Goal: Communication & Community: Share content

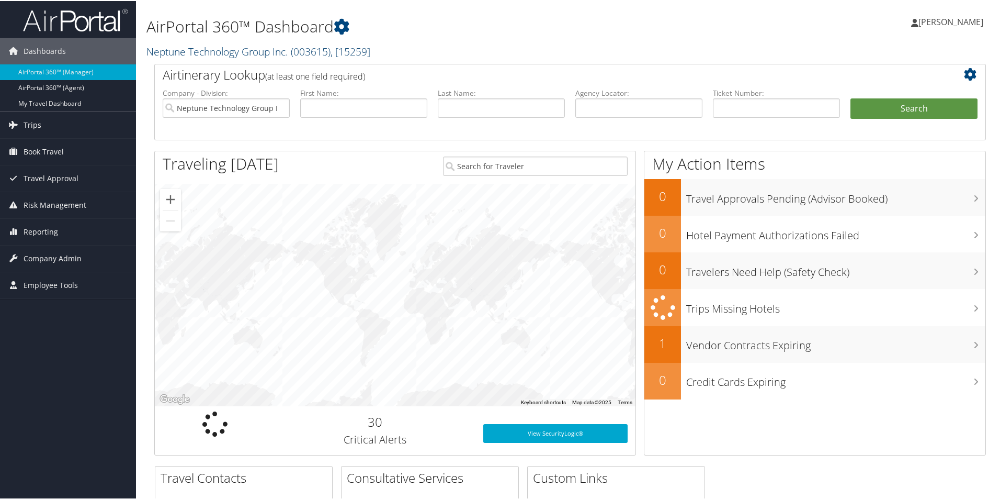
click at [231, 49] on link "Neptune Technology Group Inc. ( 003615 ) , [ 15259 ]" at bounding box center [259, 50] width 224 height 14
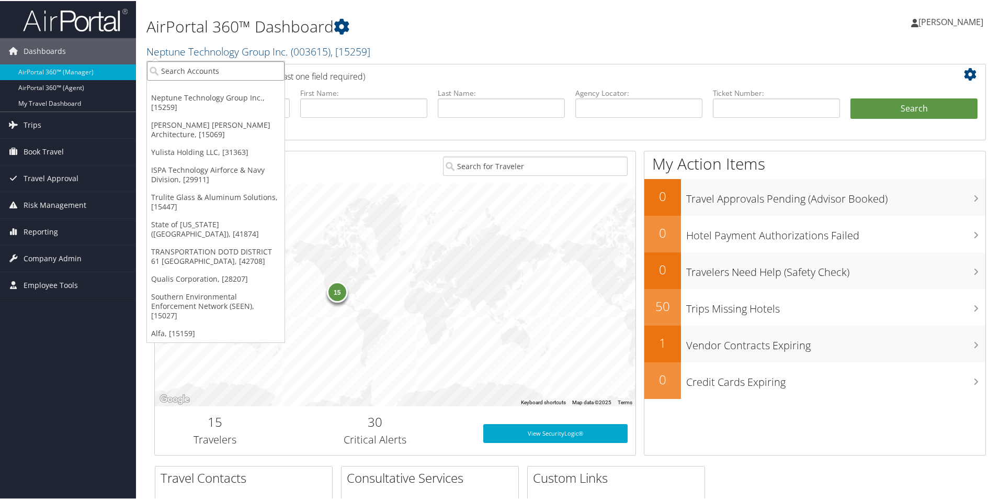
click at [180, 71] on input "search" at bounding box center [216, 69] width 138 height 19
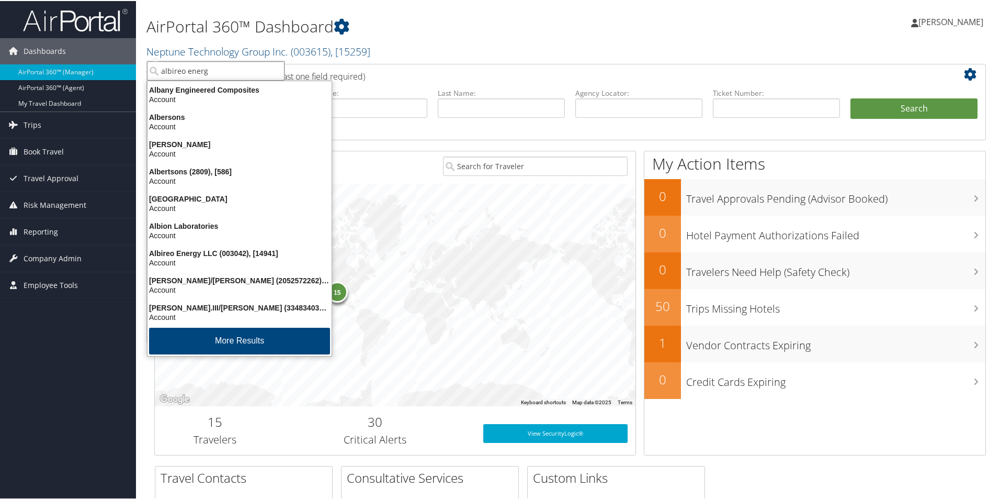
type input "albireo energy"
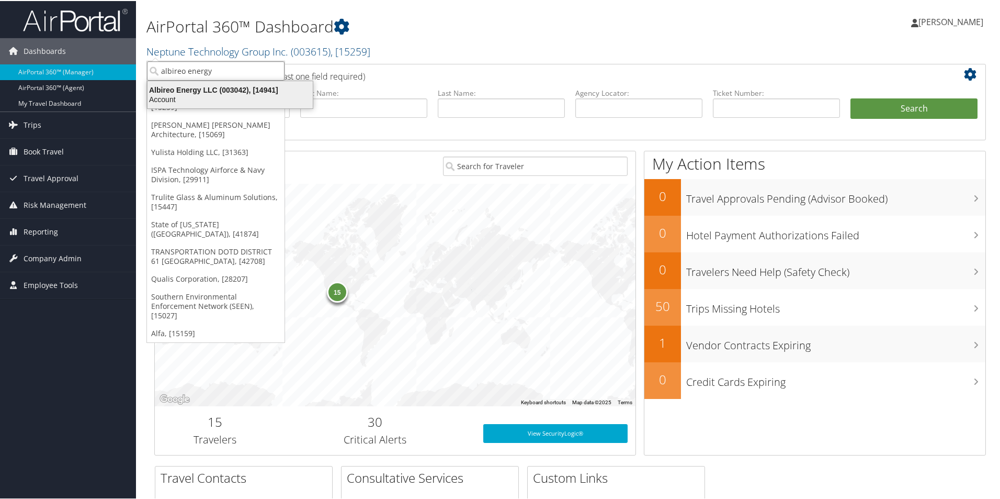
click at [172, 89] on div "Albireo Energy LLC (003042), [14941]" at bounding box center [230, 88] width 178 height 9
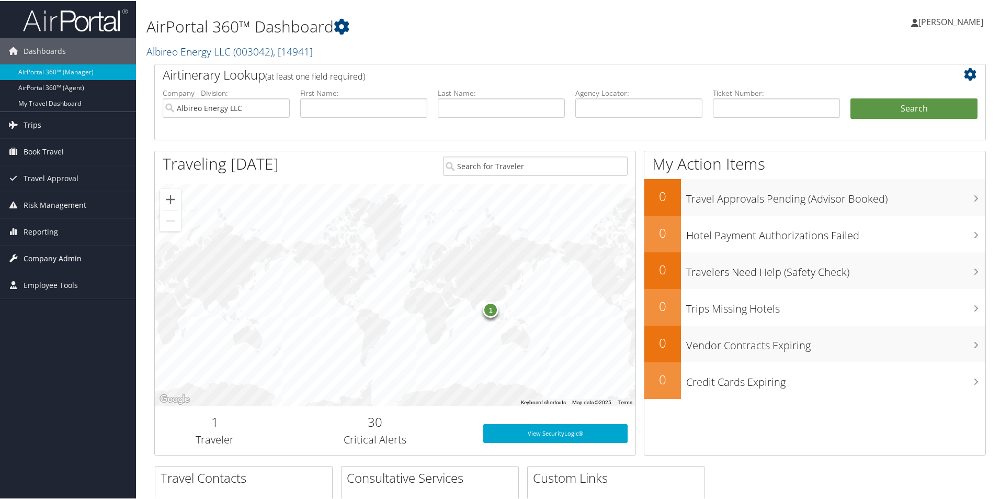
click at [67, 259] on span "Company Admin" at bounding box center [53, 257] width 58 height 26
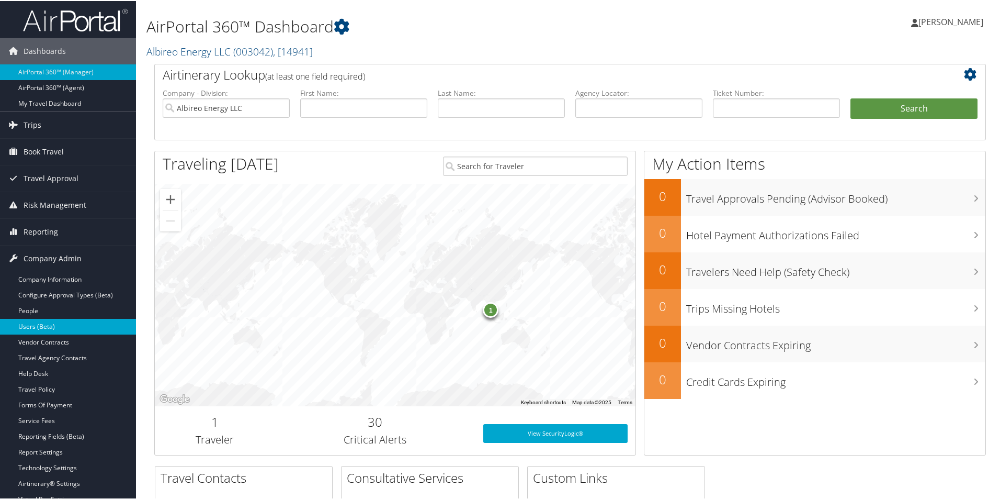
click at [51, 325] on link "Users (Beta)" at bounding box center [68, 326] width 136 height 16
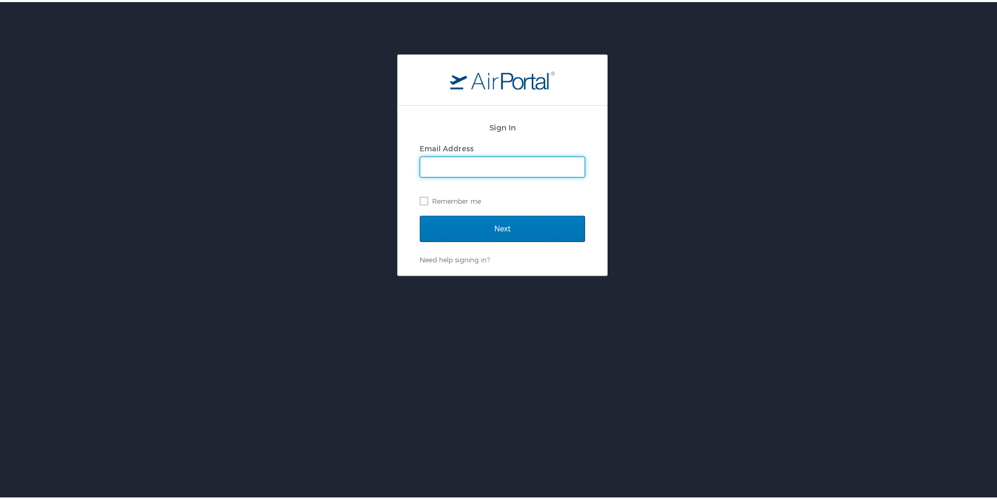
type input "linda.pearson@cbtravel.com"
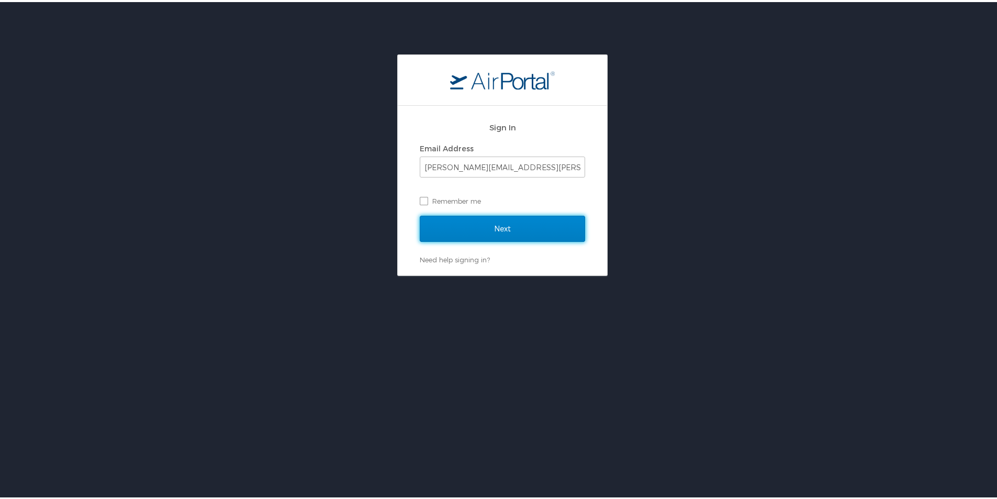
click at [462, 229] on input "Next" at bounding box center [502, 226] width 165 height 26
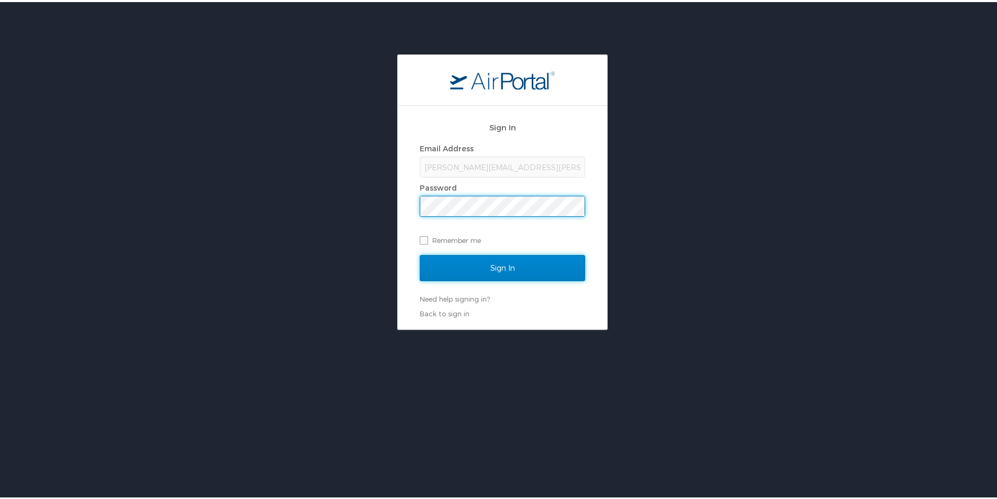
click at [468, 260] on input "Sign In" at bounding box center [502, 266] width 165 height 26
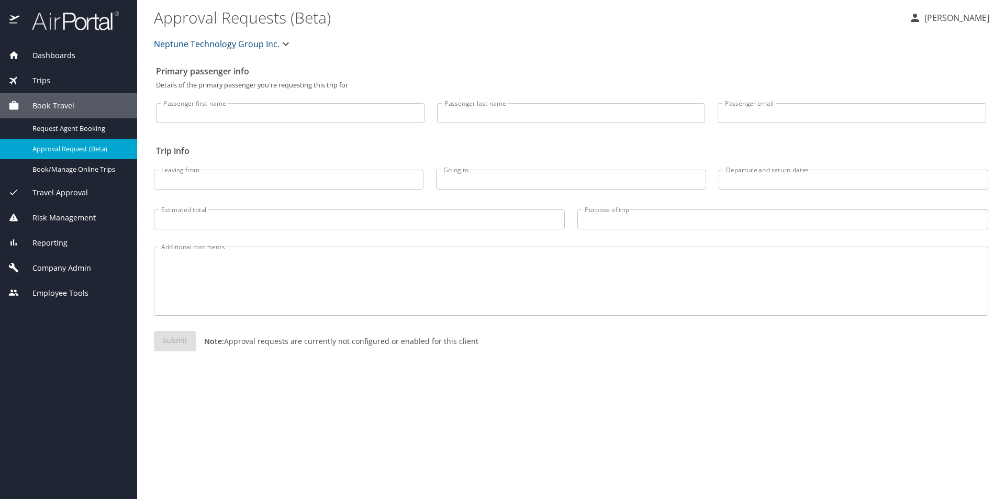
click at [269, 45] on span "Neptune Technology Group Inc." at bounding box center [217, 44] width 126 height 15
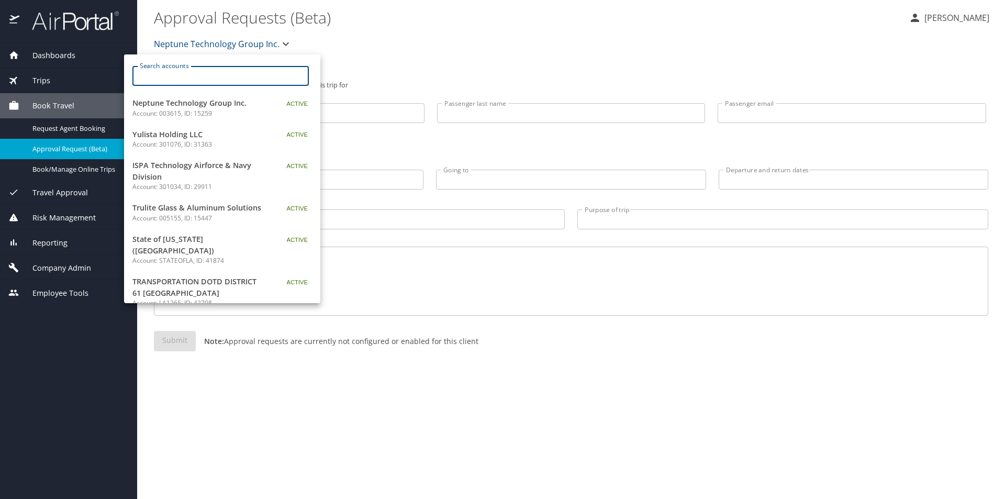
click at [232, 81] on input "Search accounts" at bounding box center [224, 76] width 170 height 20
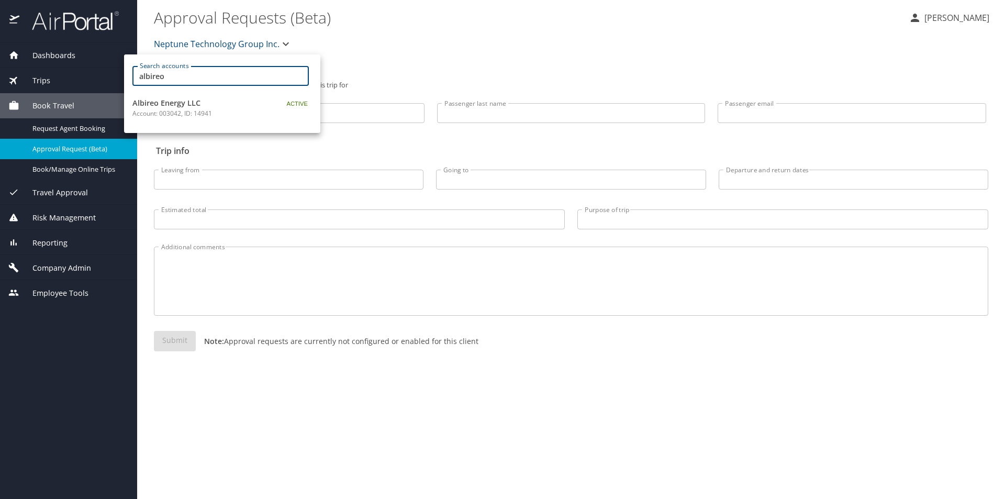
type input "albireo"
click at [188, 102] on span "Albireo Energy LLC" at bounding box center [197, 103] width 131 height 12
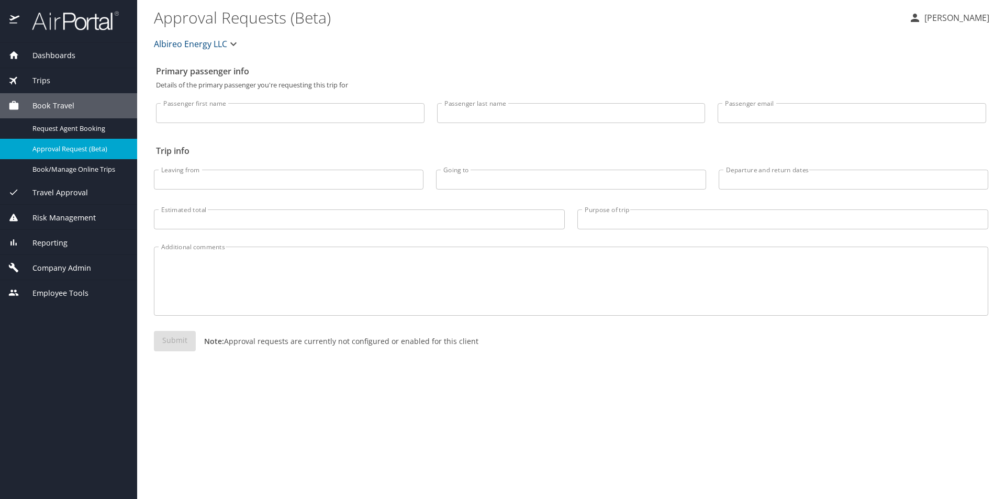
click at [60, 265] on span "Company Admin" at bounding box center [55, 268] width 72 height 12
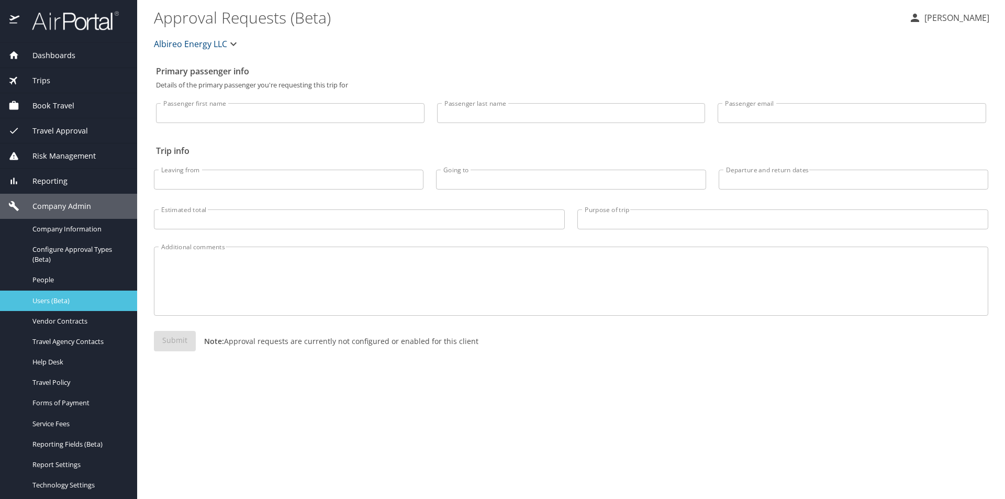
click at [64, 302] on span "Users (Beta)" at bounding box center [78, 301] width 92 height 10
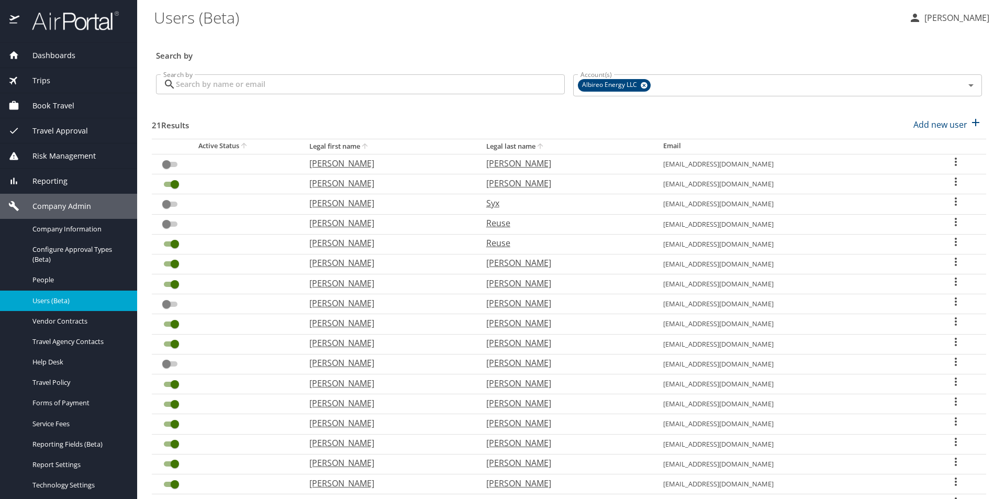
click at [231, 86] on input "Search by" at bounding box center [370, 84] width 389 height 20
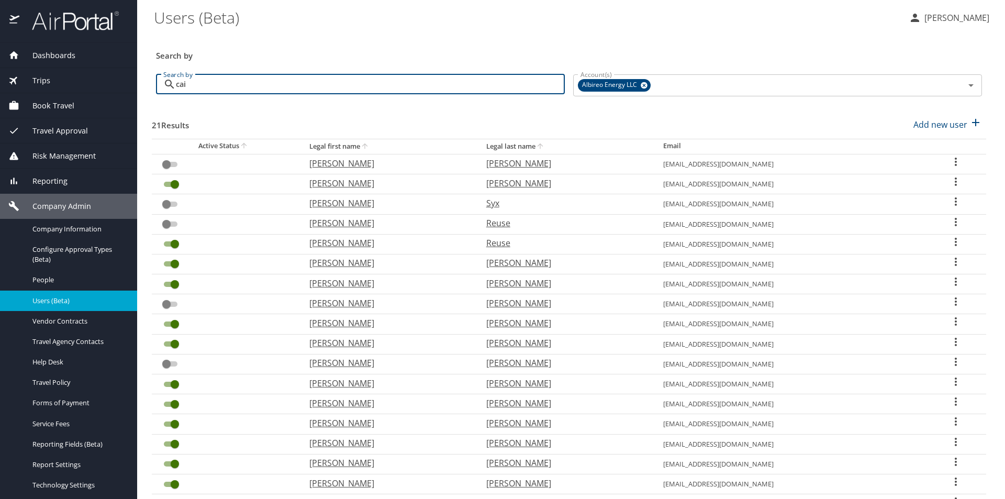
type input "cain"
checkbox input "true"
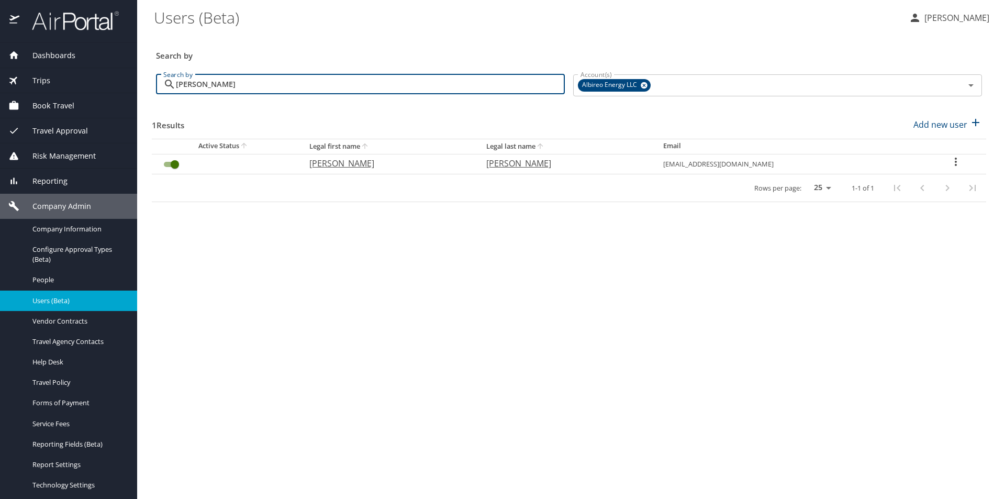
type input "cain"
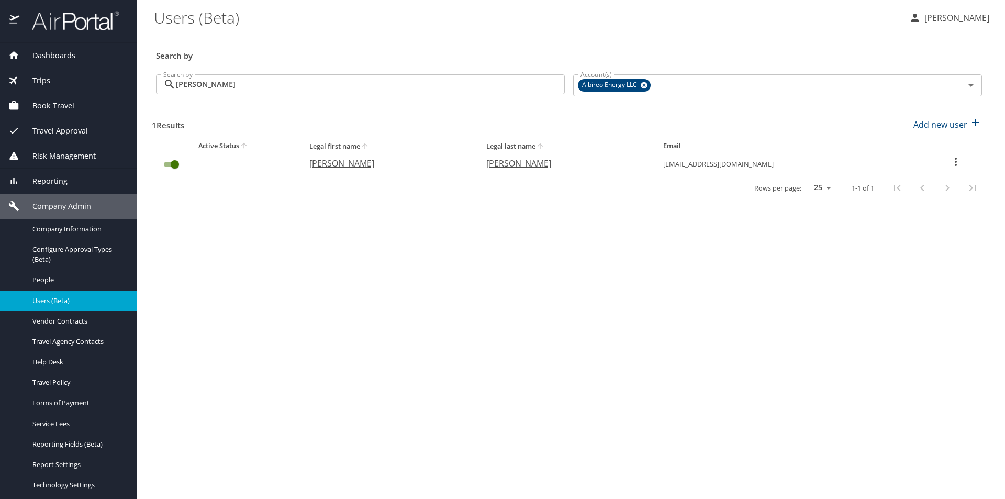
click at [954, 161] on icon "User Search Table" at bounding box center [955, 161] width 13 height 13
click at [883, 161] on p "View profile" at bounding box center [894, 163] width 46 height 13
select select "US"
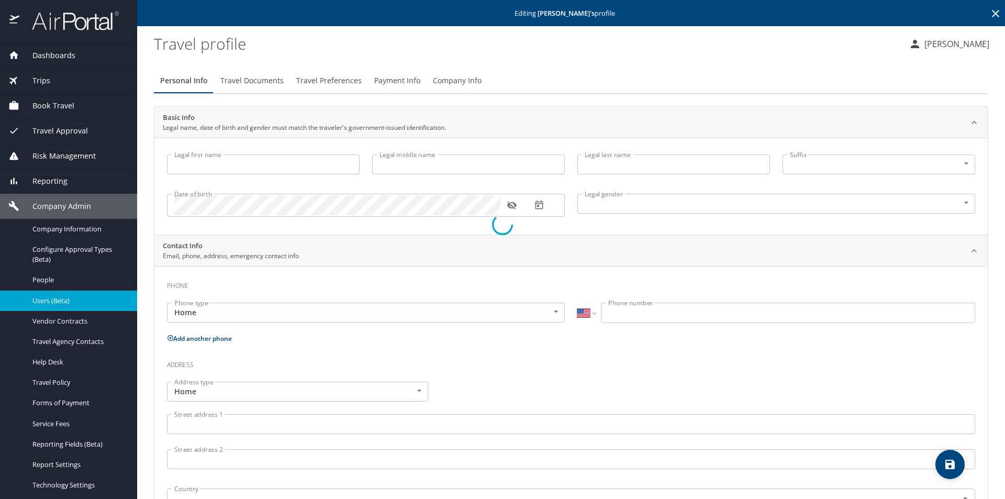
type input "Ryan"
type input "Allen"
type input "Cain"
type input "Male"
select select "US"
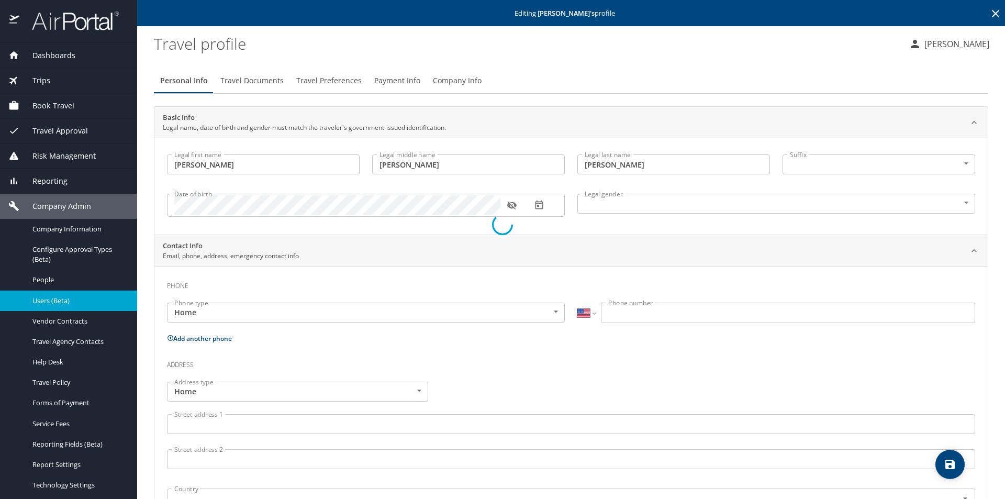
select select "US"
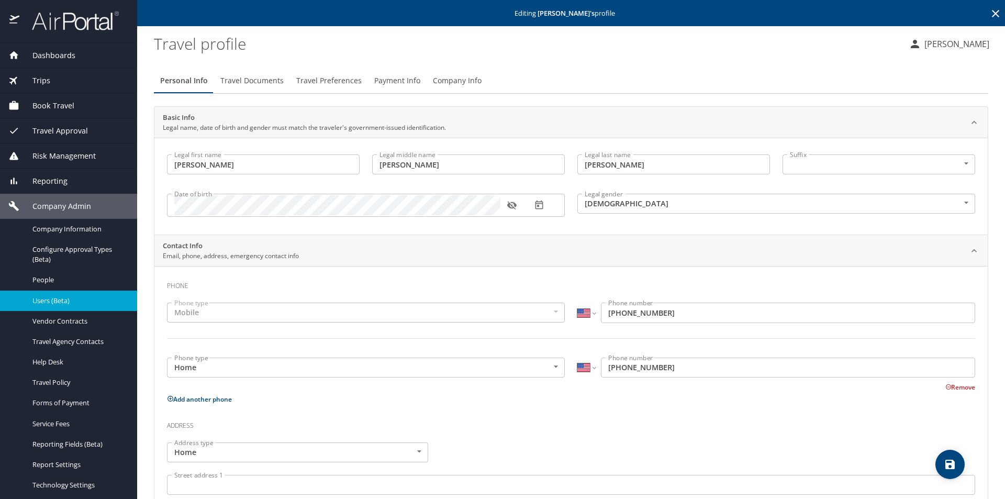
click at [274, 78] on span "Travel Documents" at bounding box center [251, 80] width 63 height 13
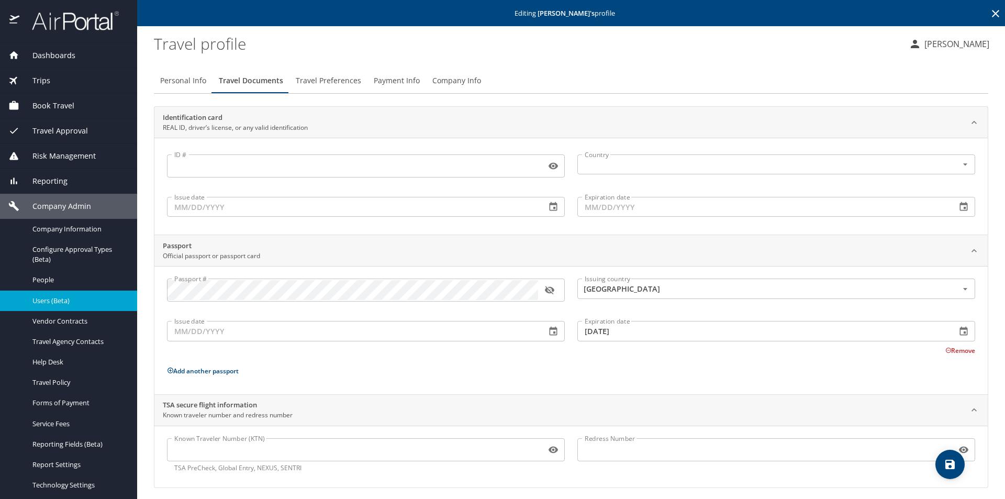
click at [553, 290] on icon "button" at bounding box center [548, 290] width 9 height 8
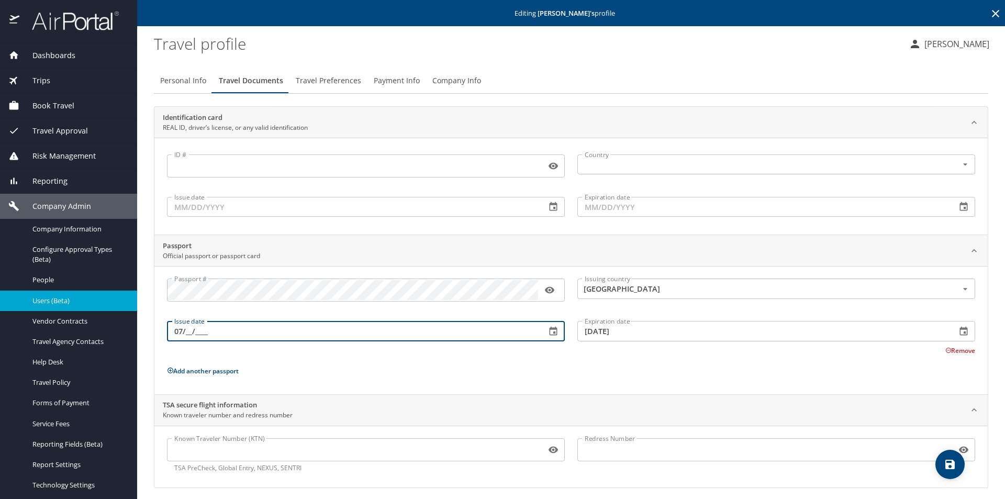
type input "0_/__/____"
type input "07/07/2025"
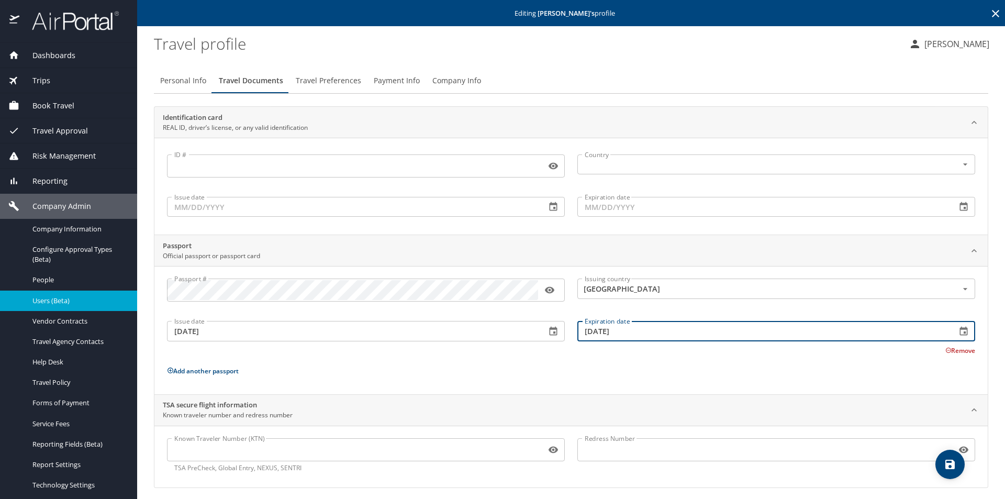
type input "07/06/2035"
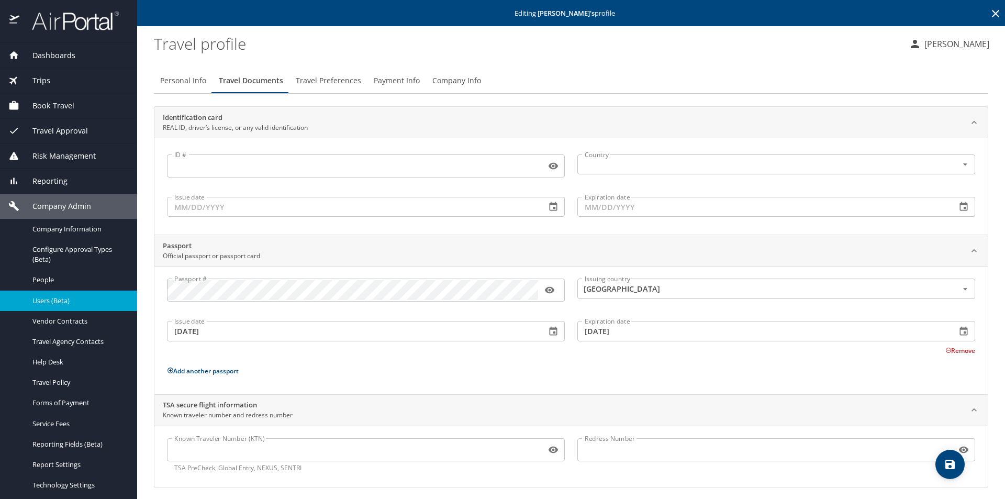
drag, startPoint x: 381, startPoint y: 379, endPoint x: 370, endPoint y: 386, distance: 12.9
click at [381, 378] on div "Passport # Passport # Issuing country United States of America Issuing country …" at bounding box center [571, 331] width 808 height 107
click at [955, 463] on icon "save" at bounding box center [949, 464] width 13 height 13
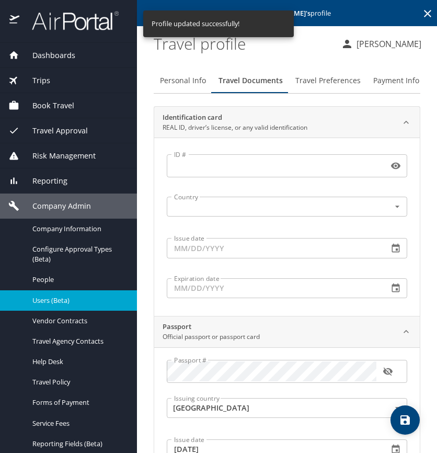
click at [65, 52] on span "Dashboards" at bounding box center [47, 56] width 56 height 12
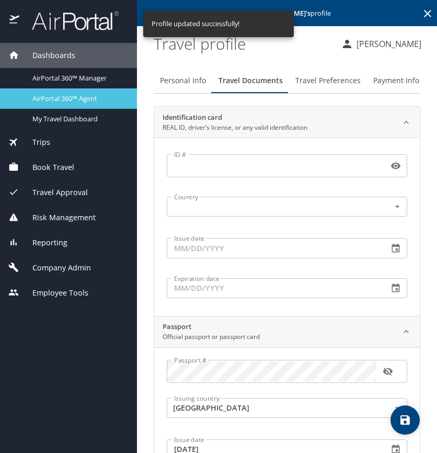
click at [71, 98] on span "AirPortal 360™ Agent" at bounding box center [78, 99] width 92 height 10
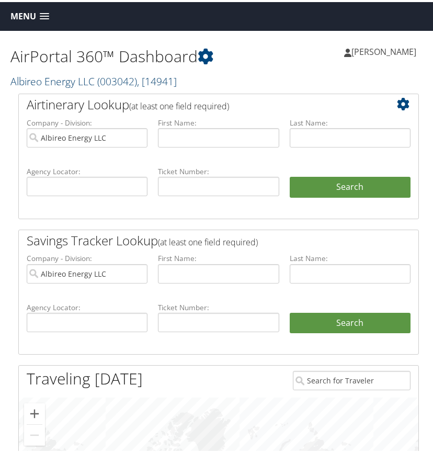
click at [76, 83] on link "Albireo Energy LLC ( 003042 ) , [ 14941 ]" at bounding box center [93, 79] width 166 height 14
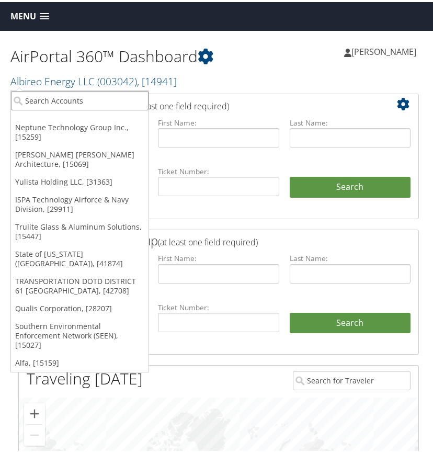
click at [54, 101] on input "search" at bounding box center [80, 98] width 138 height 19
type input "yulista"
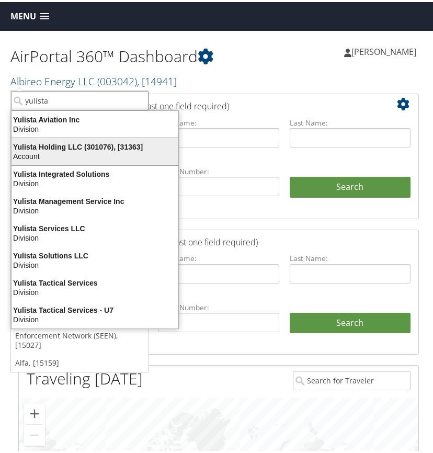
click at [53, 147] on div "Yulista Holding LLC (301076), [31363]" at bounding box center [94, 144] width 179 height 9
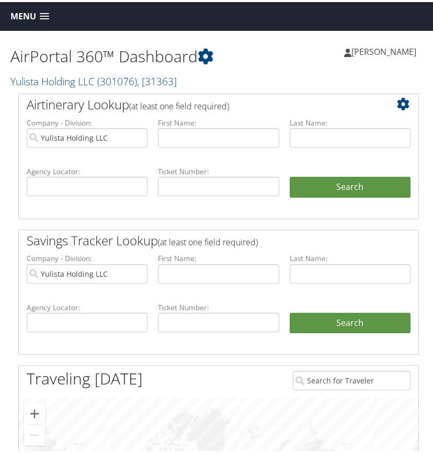
click at [44, 9] on link "Menu" at bounding box center [29, 14] width 49 height 17
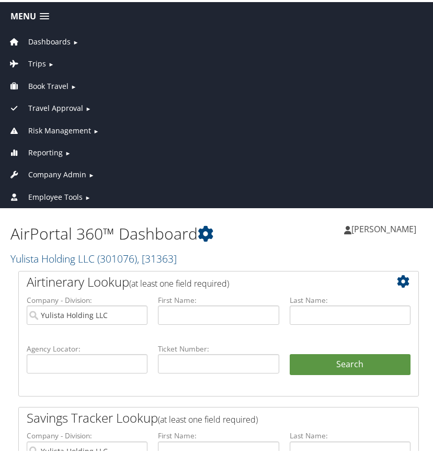
click at [44, 60] on span "Trips" at bounding box center [37, 62] width 18 height 12
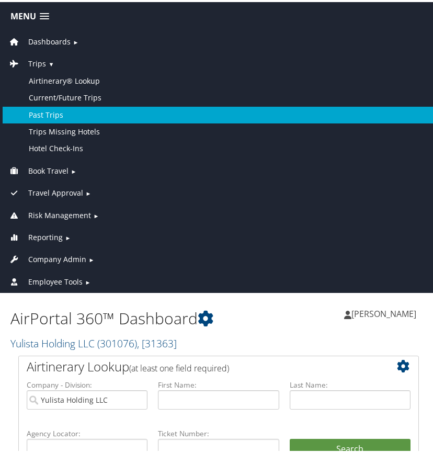
click at [54, 111] on link "Past Trips" at bounding box center [219, 113] width 432 height 17
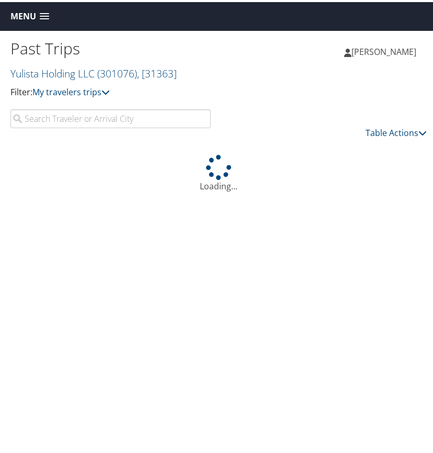
click at [87, 117] on input "search" at bounding box center [110, 116] width 200 height 19
type input "dg9fgd"
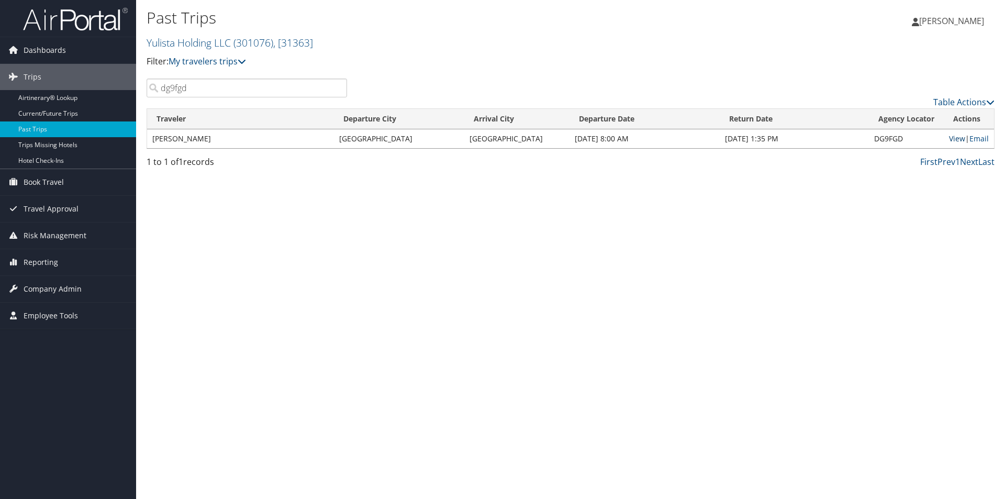
click at [433, 137] on link "View" at bounding box center [957, 138] width 16 height 10
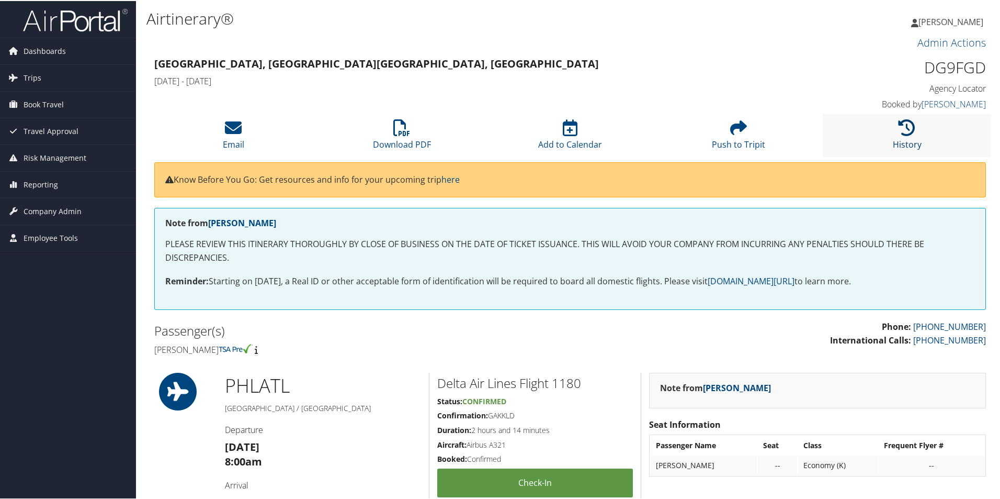
click at [906, 124] on icon at bounding box center [907, 126] width 17 height 17
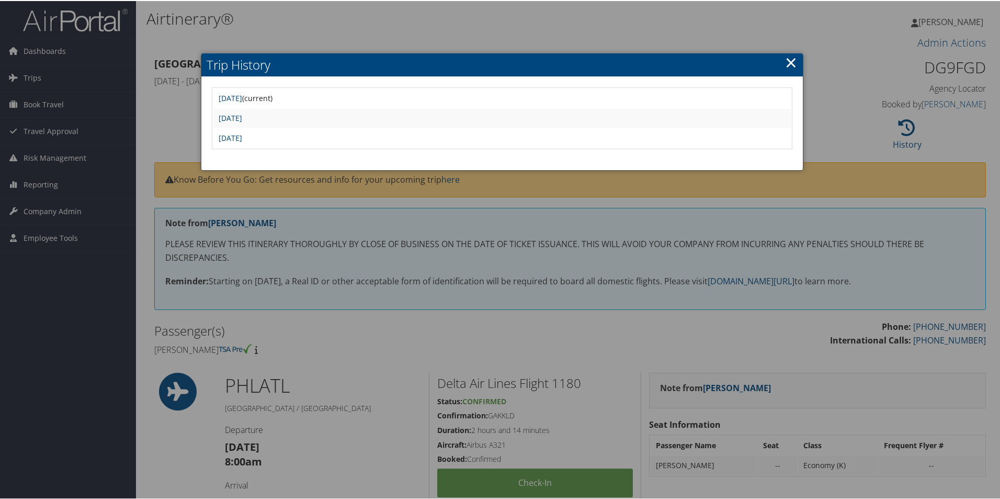
click at [438, 95] on td "[DATE] (current)" at bounding box center [502, 97] width 578 height 19
drag, startPoint x: 554, startPoint y: 199, endPoint x: 585, endPoint y: 183, distance: 35.1
click at [554, 199] on div at bounding box center [502, 249] width 1005 height 499
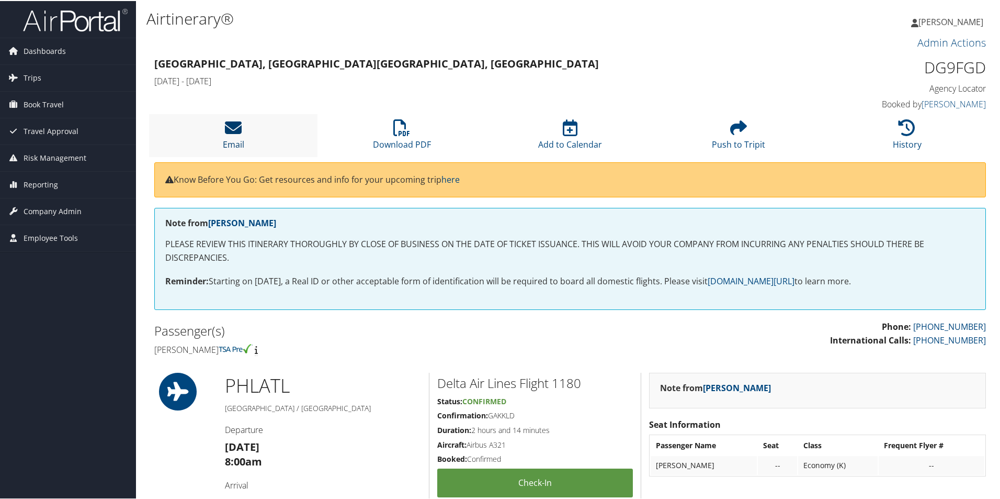
click at [235, 129] on icon at bounding box center [233, 126] width 17 height 17
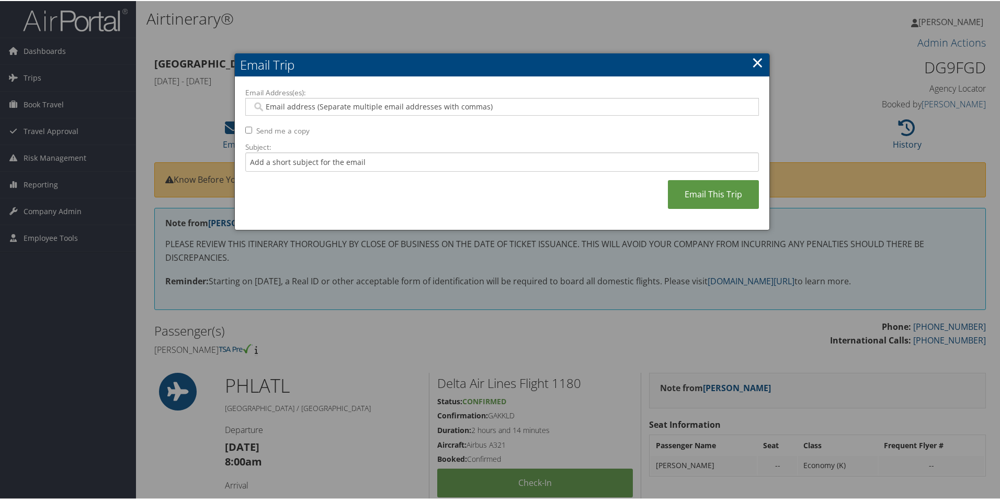
click at [290, 105] on input "Email Address(es):" at bounding box center [502, 105] width 500 height 10
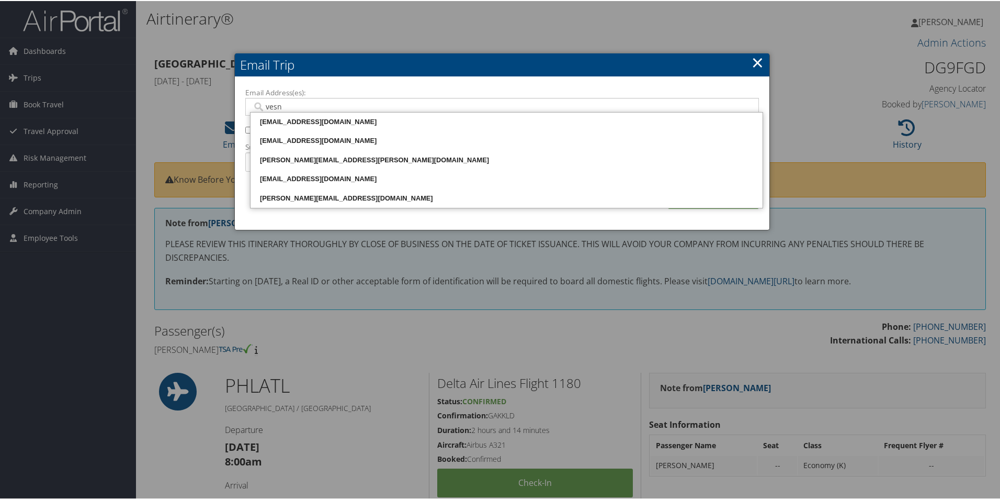
type input "vesna"
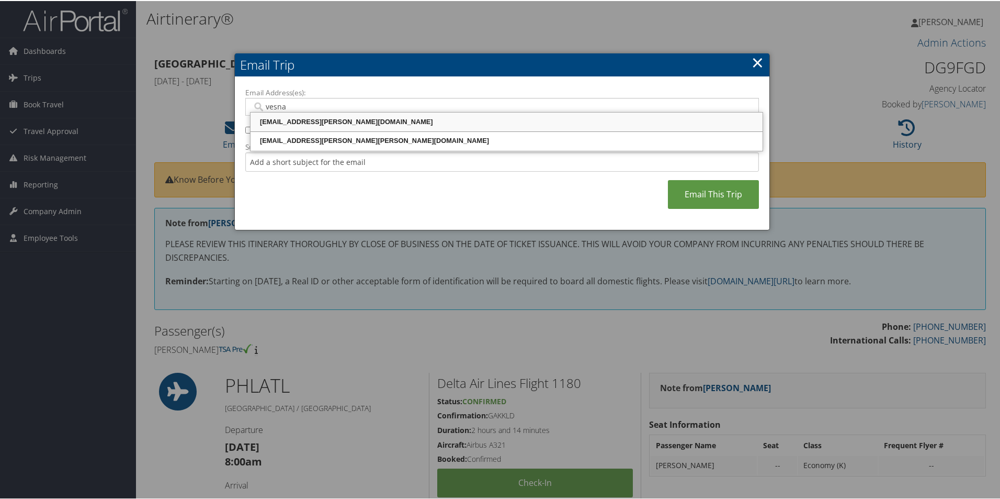
click at [328, 119] on div "[EMAIL_ADDRESS][PERSON_NAME][DOMAIN_NAME]" at bounding box center [506, 121] width 509 height 10
type input "[EMAIL_ADDRESS][PERSON_NAME][DOMAIN_NAME]"
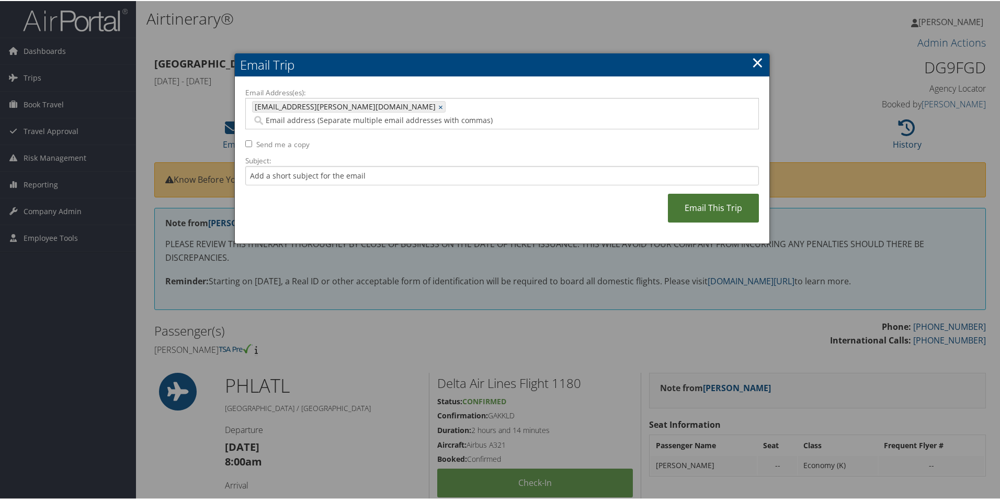
click at [702, 193] on link "Email This Trip" at bounding box center [713, 207] width 91 height 29
